Goal: Task Accomplishment & Management: Manage account settings

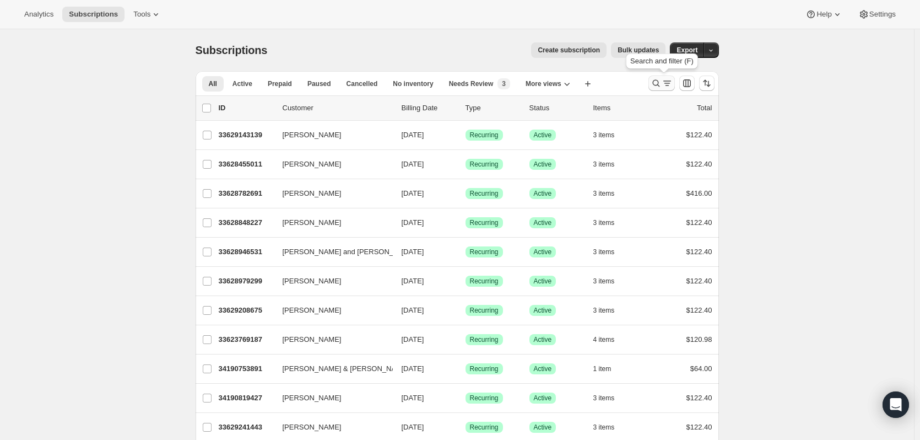
click at [655, 82] on icon "Search and filter results" at bounding box center [656, 83] width 11 height 11
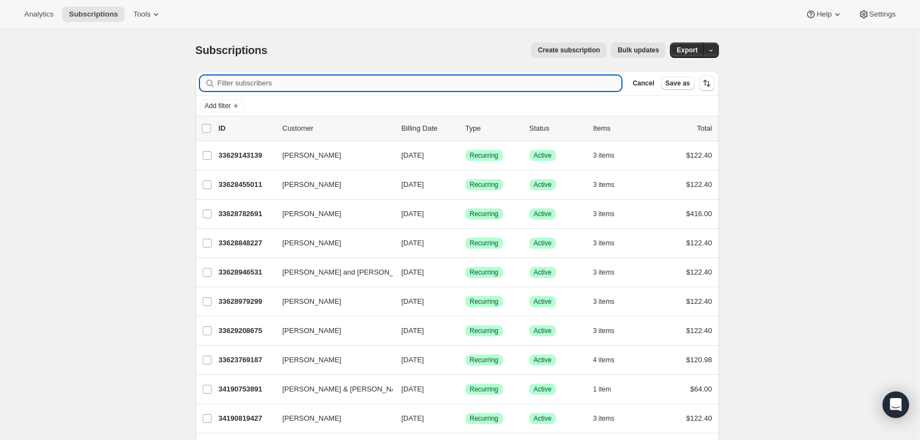
click at [260, 83] on input "Filter subscribers" at bounding box center [420, 83] width 405 height 15
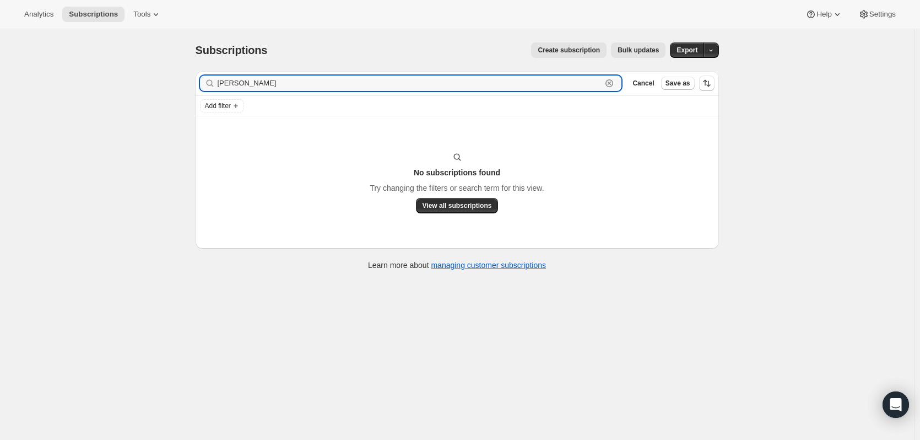
type input "kevin larson"
